Goal: Task Accomplishment & Management: Use online tool/utility

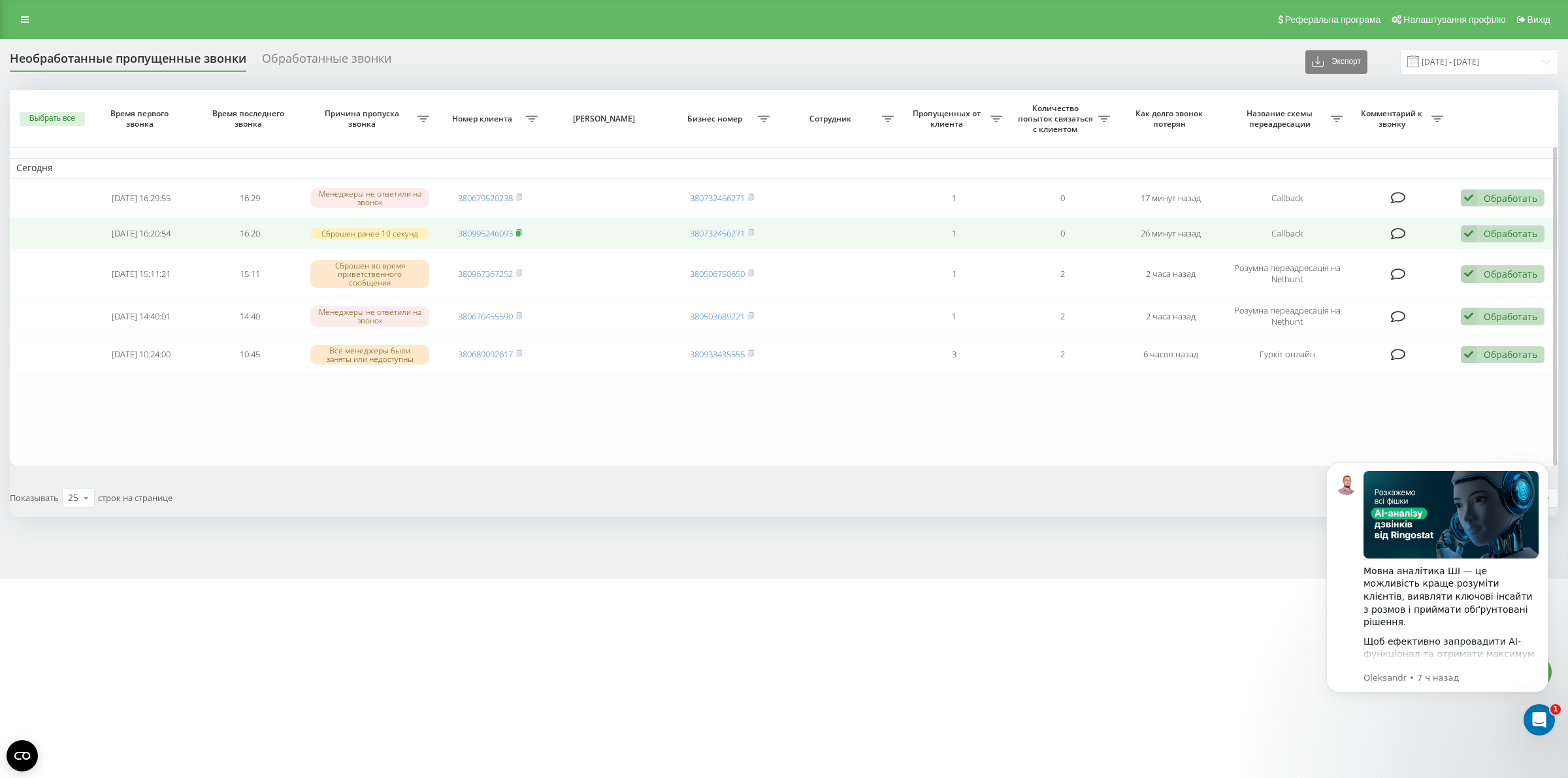
click at [520, 232] on rect at bounding box center [518, 233] width 4 height 6
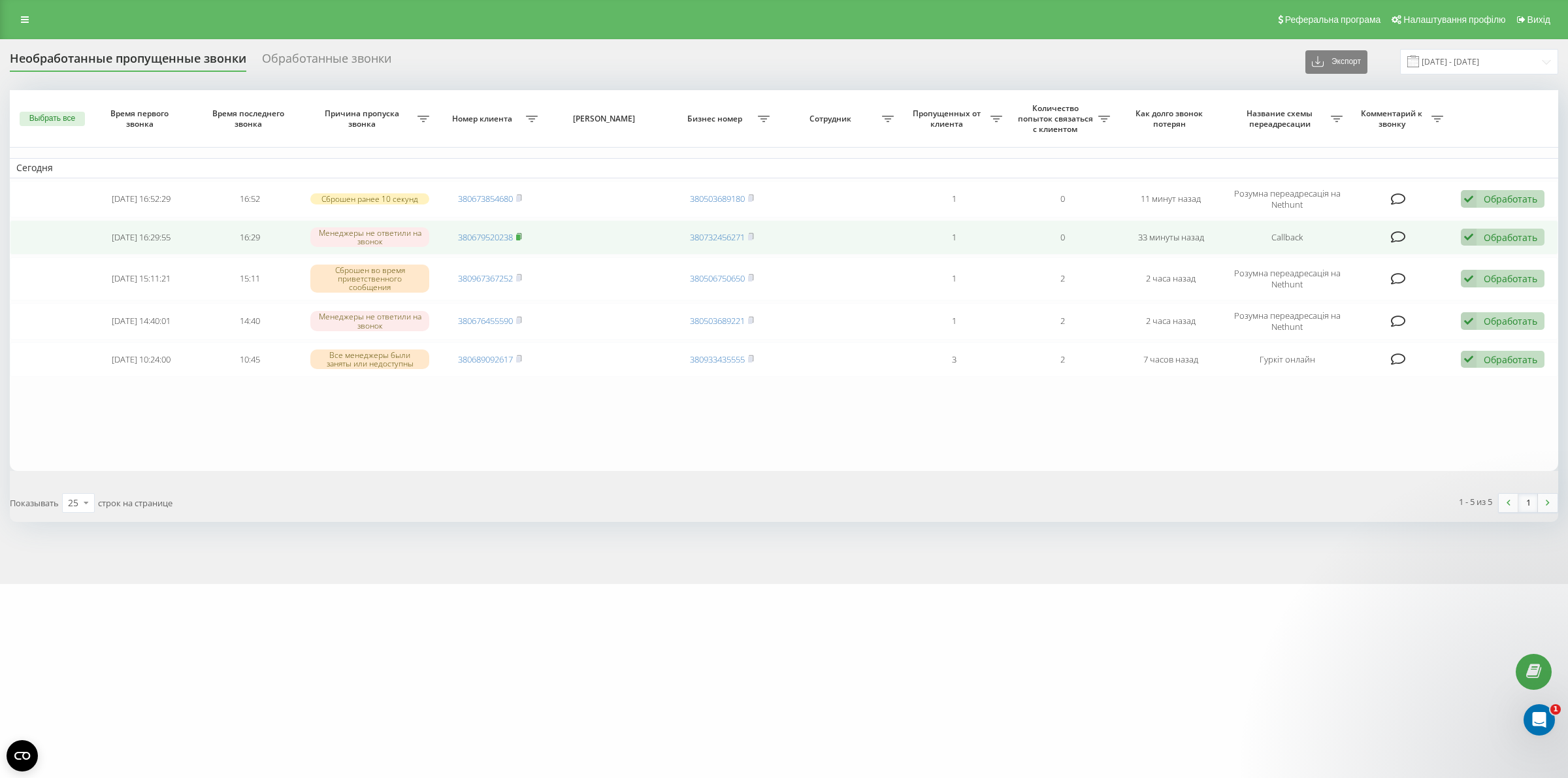
click at [521, 235] on icon at bounding box center [519, 236] width 6 height 8
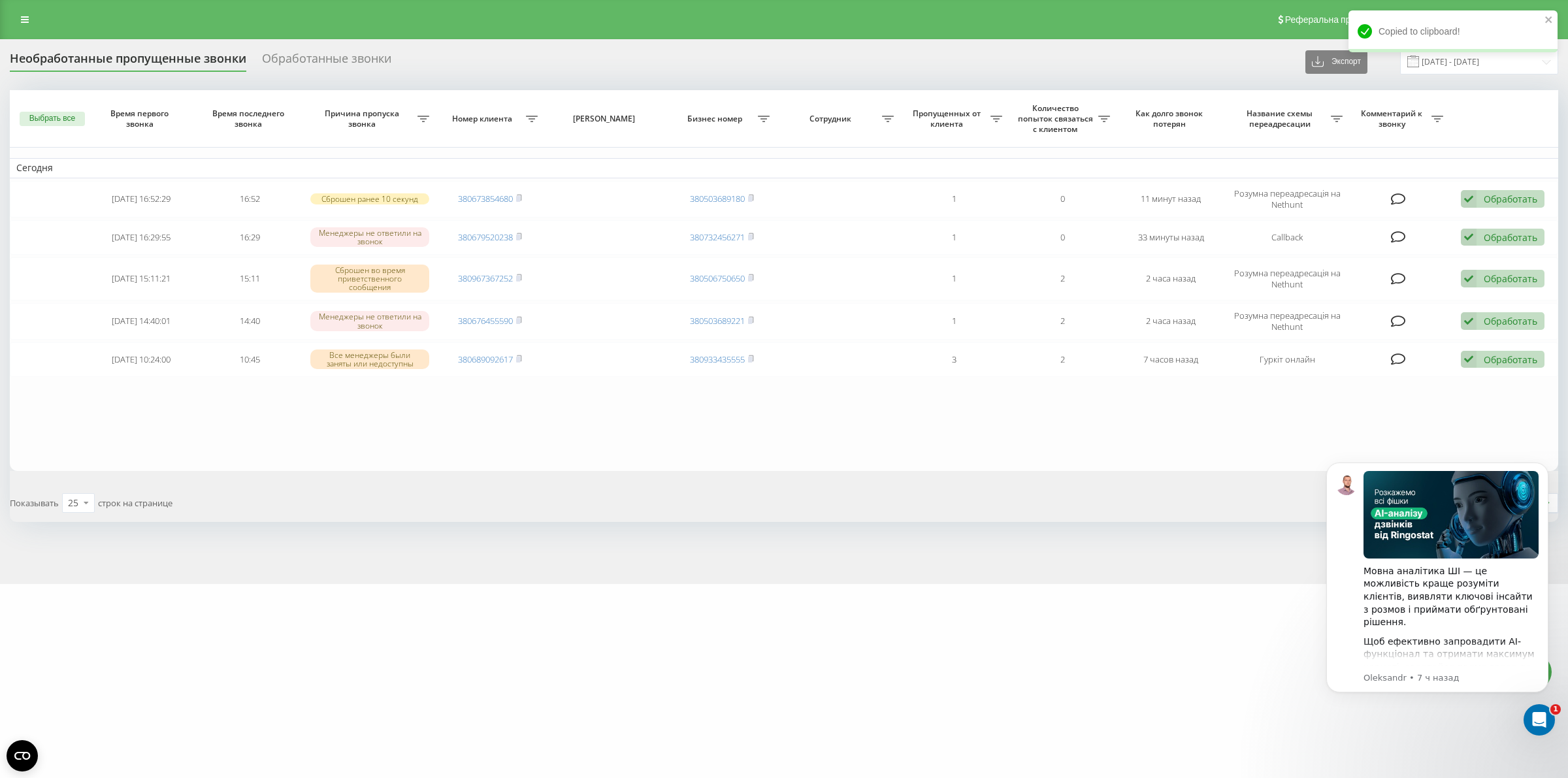
click at [1270, 658] on div "motoblok.biz Проекты motoblok.biz Дашборд Центр звернень Журнал дзвінків Журнал…" at bounding box center [784, 389] width 1568 height 778
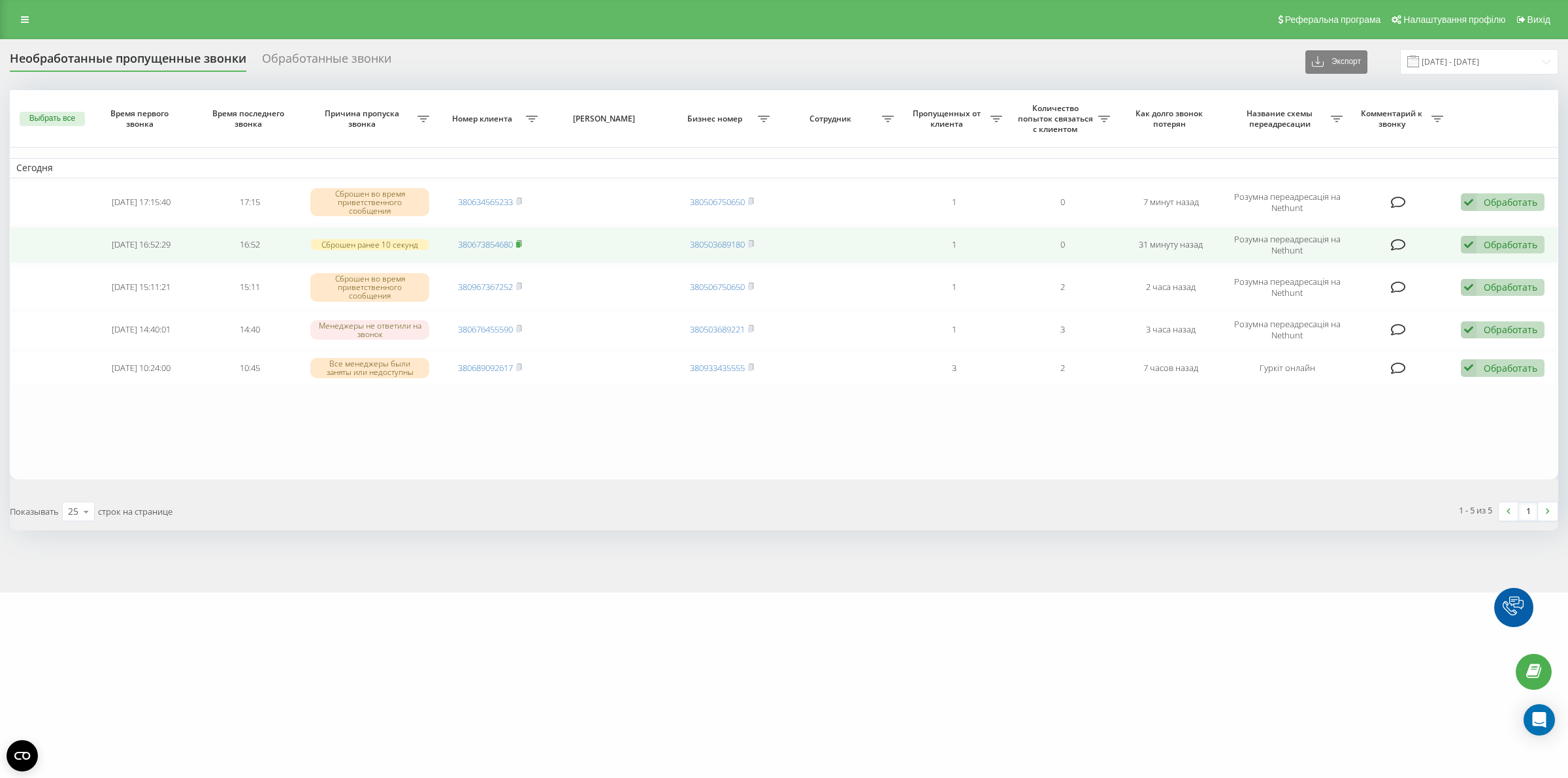
click at [520, 242] on icon at bounding box center [519, 243] width 6 height 8
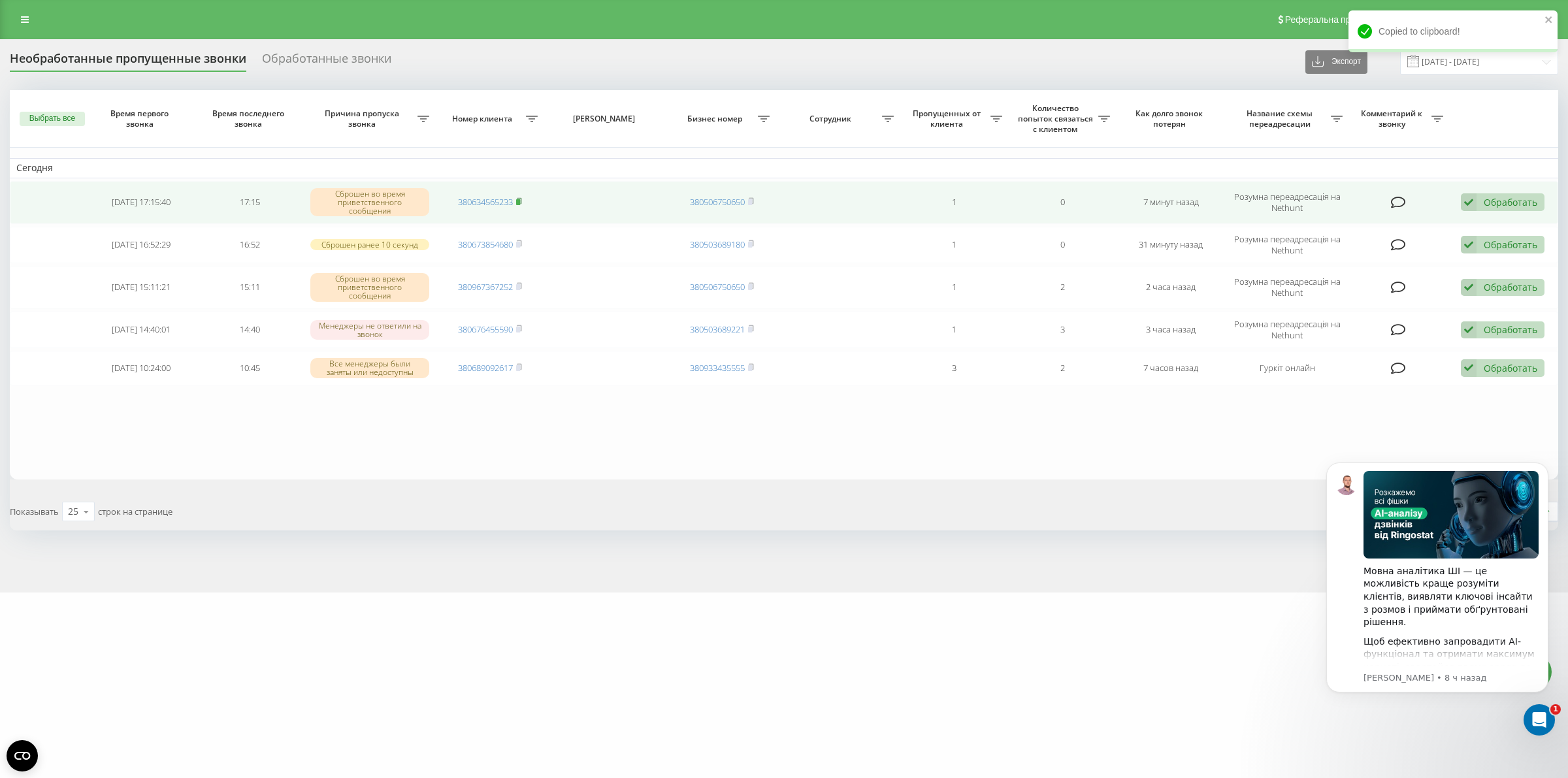
click at [520, 203] on rect at bounding box center [518, 202] width 4 height 6
click at [1485, 197] on div "Обработать" at bounding box center [1510, 202] width 53 height 12
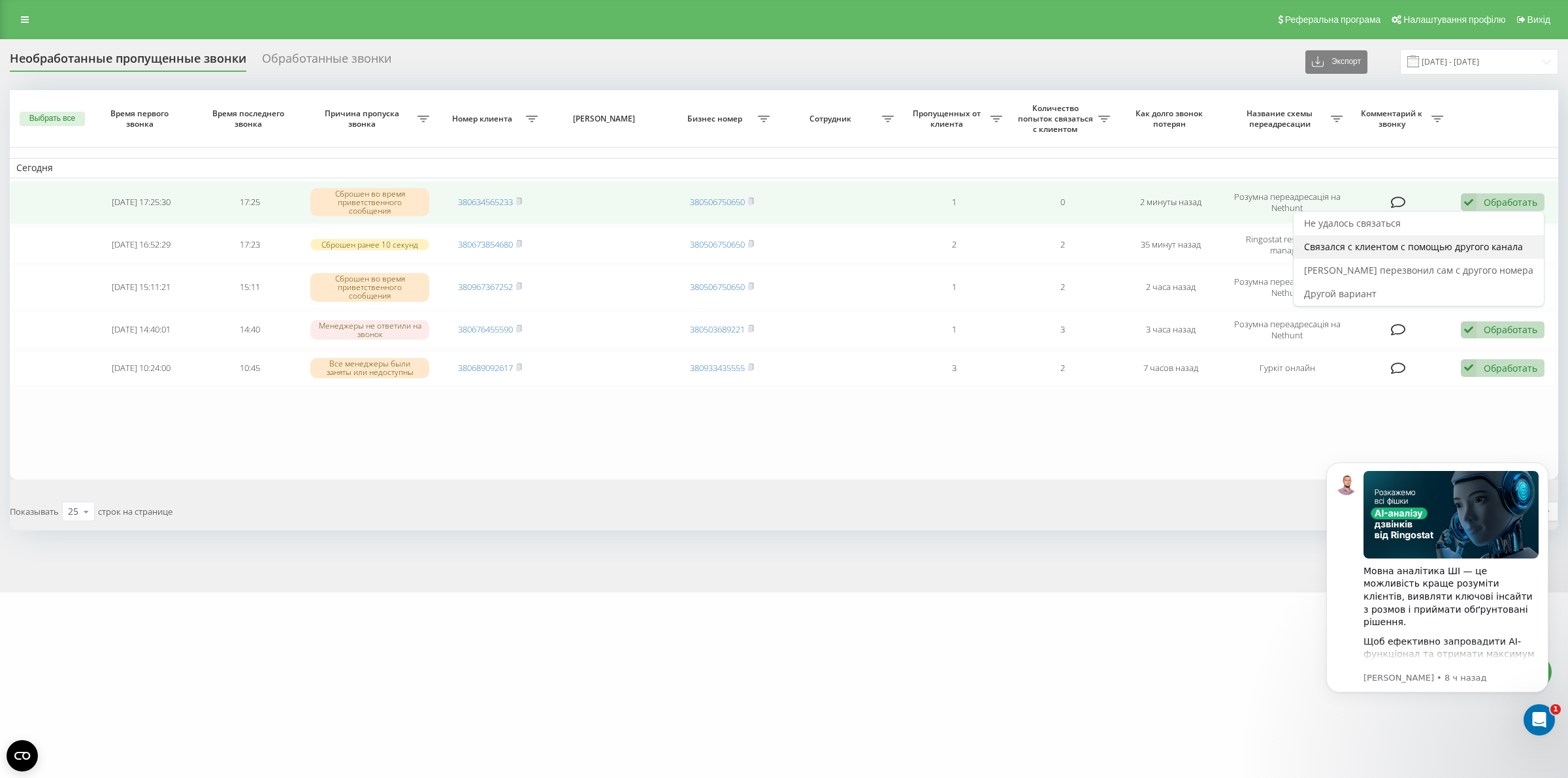
click at [1383, 242] on span "Связался с клиентом с помощью другого канала" at bounding box center [1413, 247] width 219 height 12
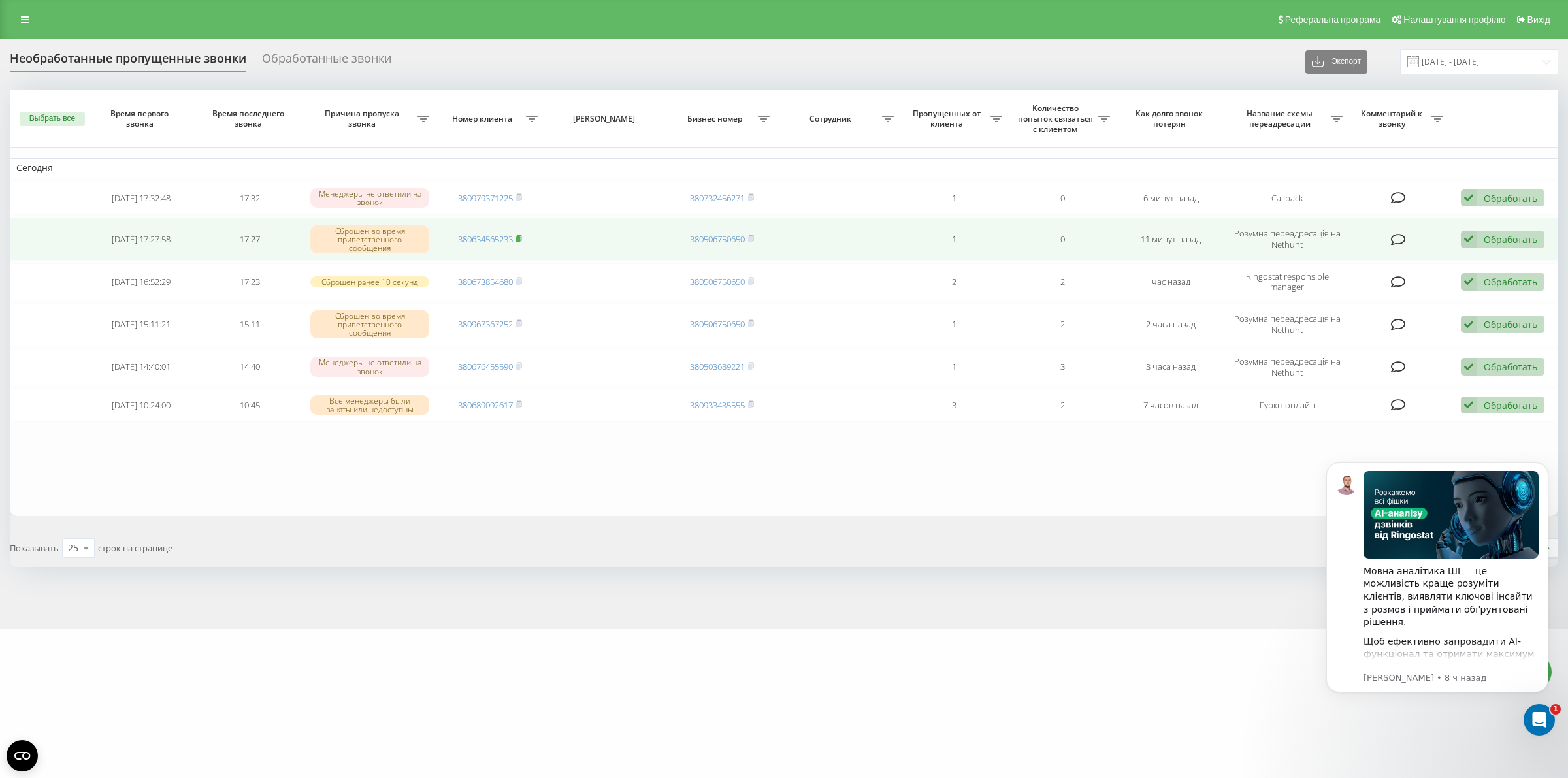
click at [520, 239] on rect at bounding box center [518, 239] width 4 height 6
click at [1461, 238] on td "Обработать Не удалось связаться Связался с клиентом с помощью другого канала Кл…" at bounding box center [1504, 239] width 108 height 43
click at [1475, 239] on icon at bounding box center [1469, 239] width 15 height 18
click at [1387, 262] on span "Не удалось связаться" at bounding box center [1352, 260] width 96 height 12
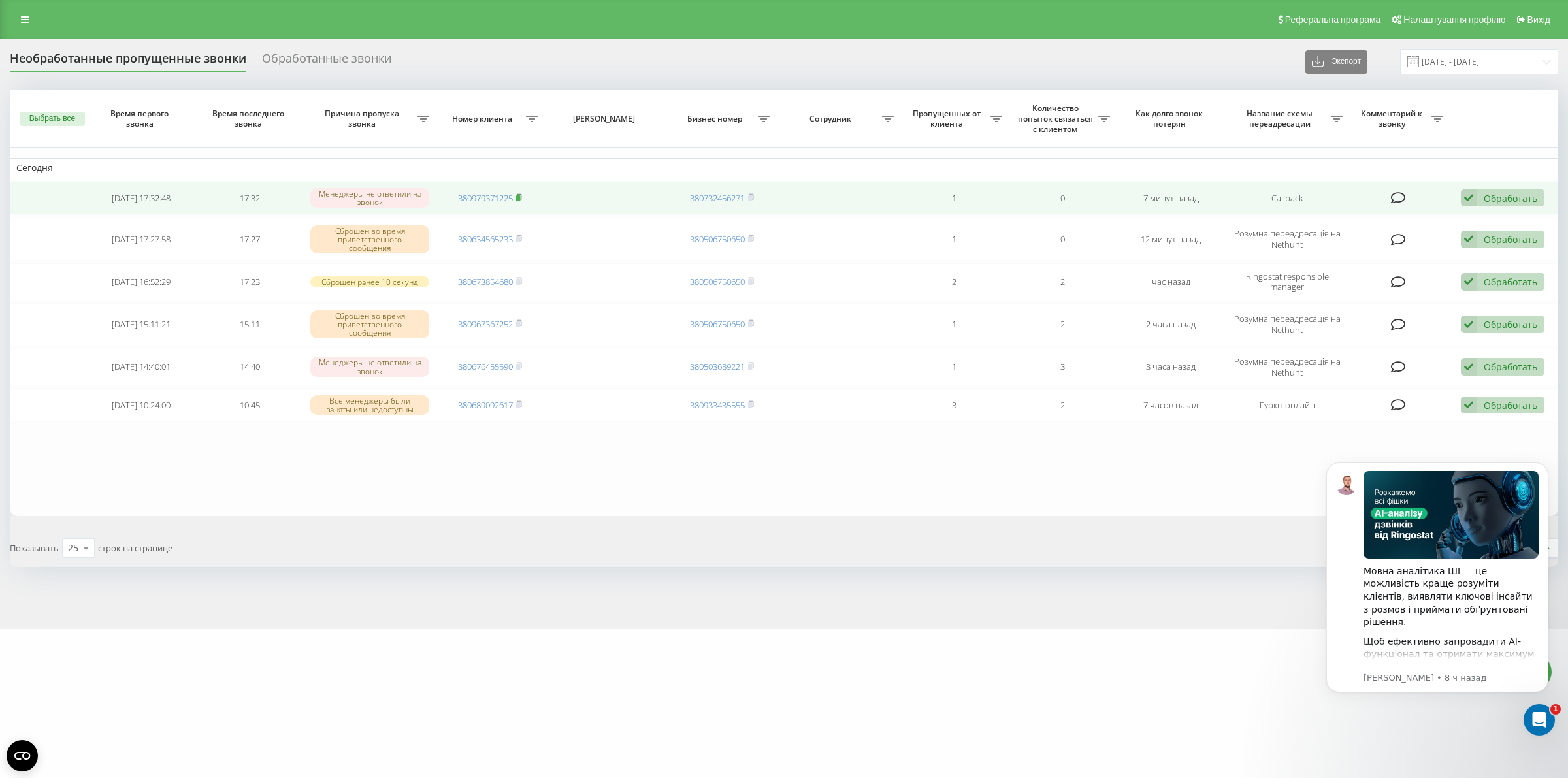
click at [521, 197] on icon at bounding box center [519, 197] width 6 height 8
click at [520, 197] on rect at bounding box center [518, 198] width 4 height 6
